Goal: Task Accomplishment & Management: Manage account settings

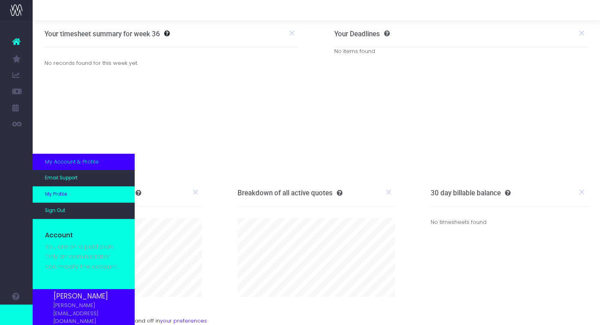
click at [65, 197] on span "My Profile" at bounding box center [56, 194] width 22 height 7
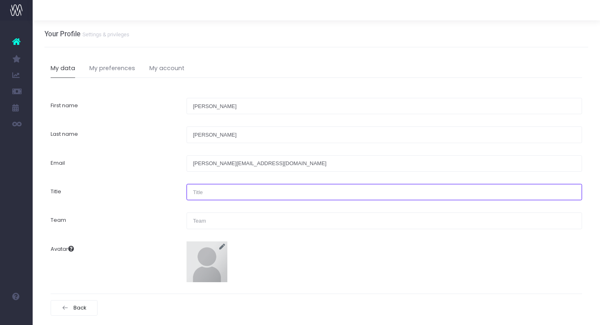
click at [207, 199] on input "text" at bounding box center [385, 192] width 396 height 16
type input "Account Executive"
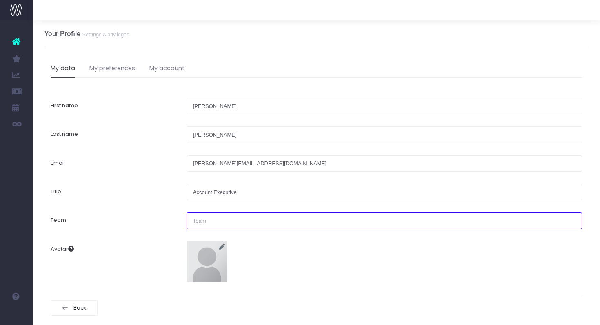
click at [206, 224] on input "text" at bounding box center [385, 221] width 396 height 16
type input "C"
click at [259, 263] on div "Avatar" at bounding box center [316, 259] width 544 height 47
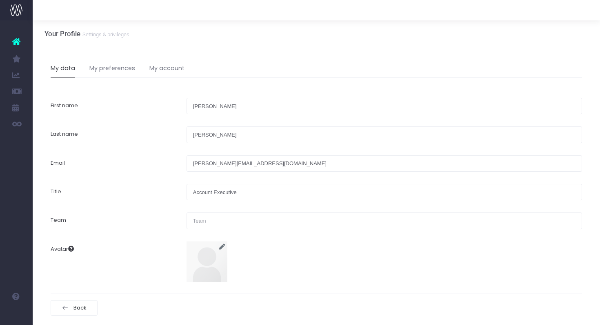
click at [207, 242] on img at bounding box center [207, 262] width 41 height 41
